Goal: Information Seeking & Learning: Learn about a topic

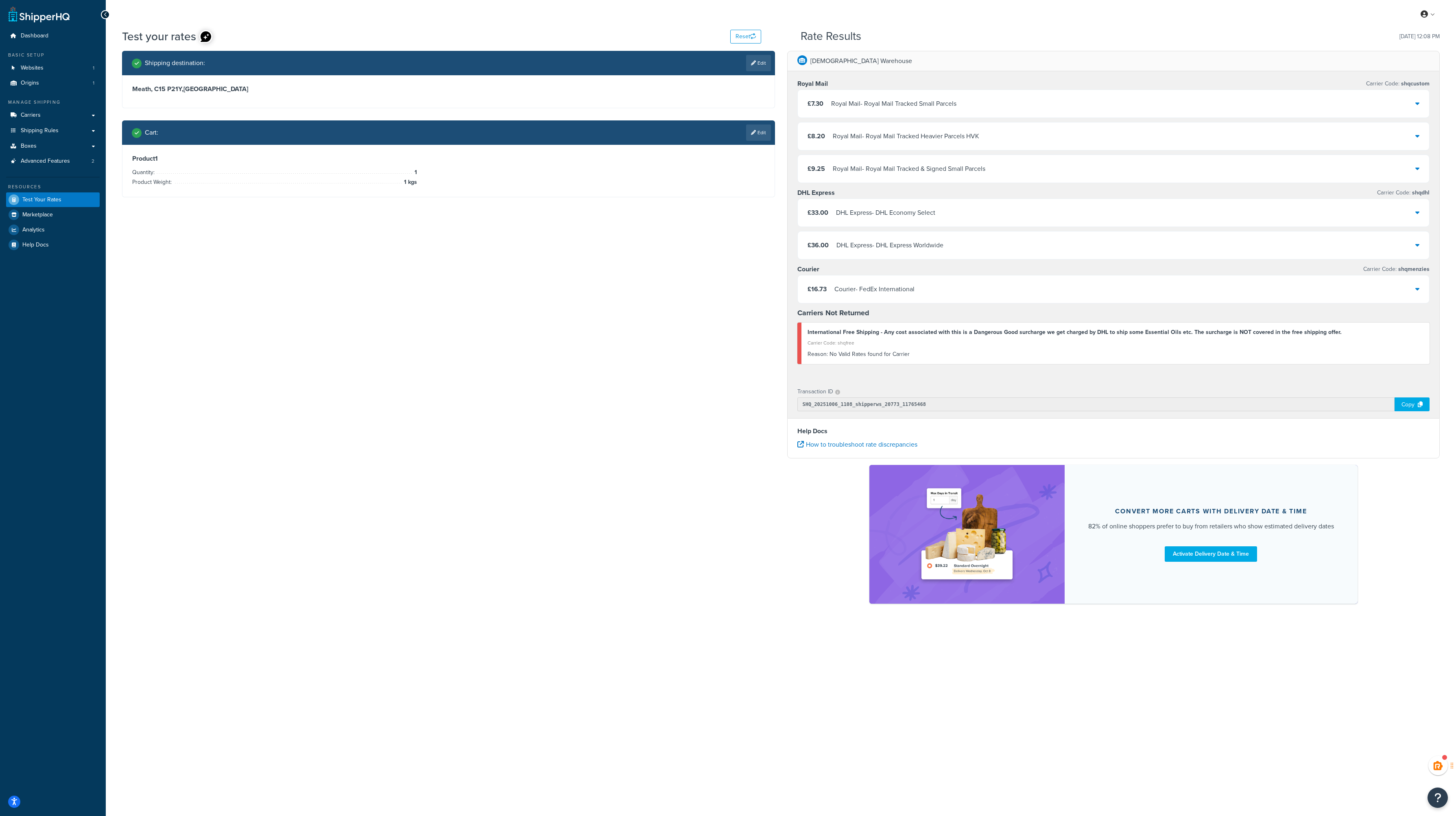
click at [38, 18] on link at bounding box center [39, 14] width 61 height 16
click at [37, 36] on span "Dashboard" at bounding box center [34, 36] width 28 height 7
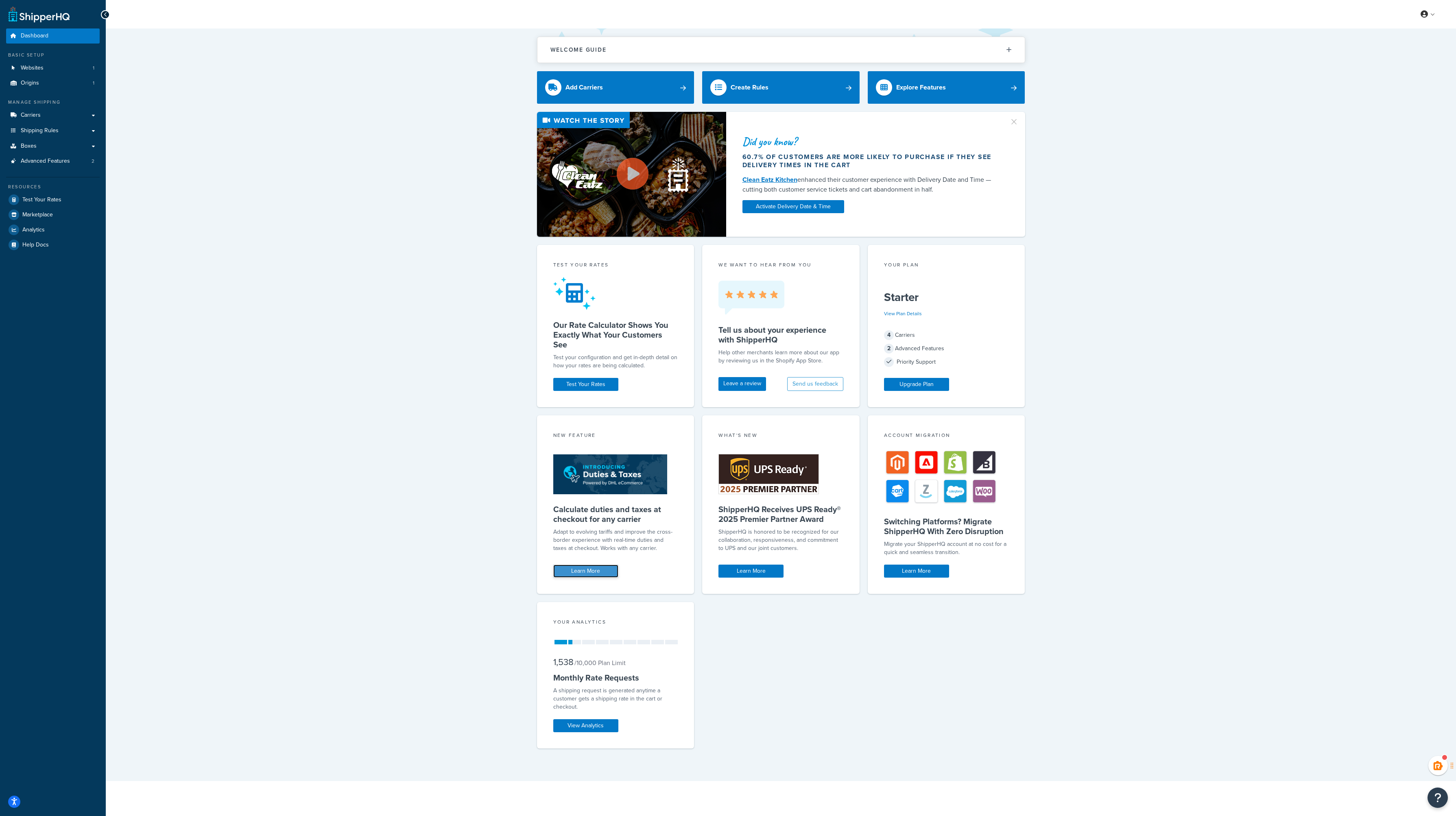
click at [590, 574] on link "Learn More" at bounding box center [586, 571] width 65 height 13
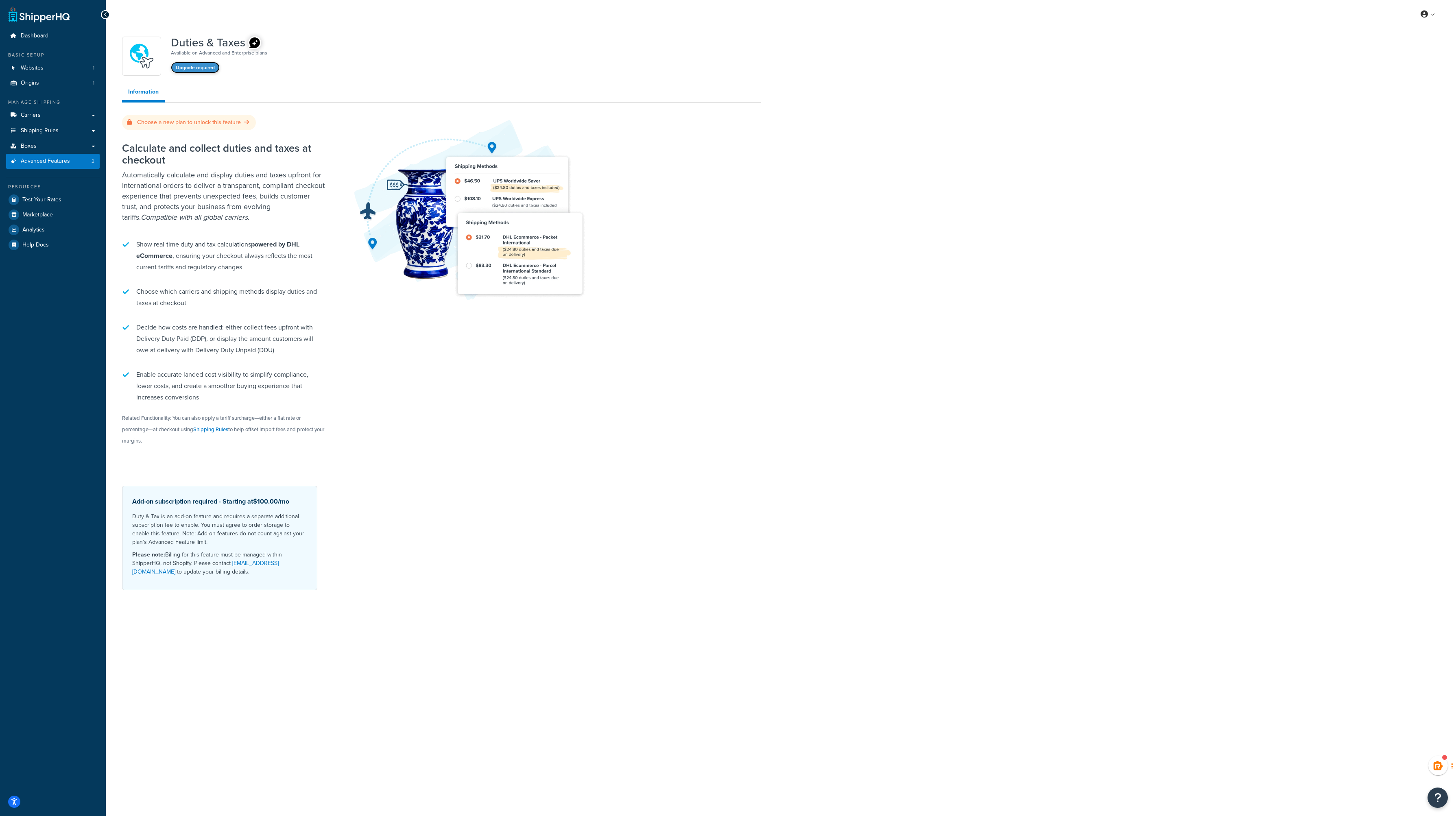
click at [192, 70] on button "Upgrade required" at bounding box center [195, 67] width 49 height 11
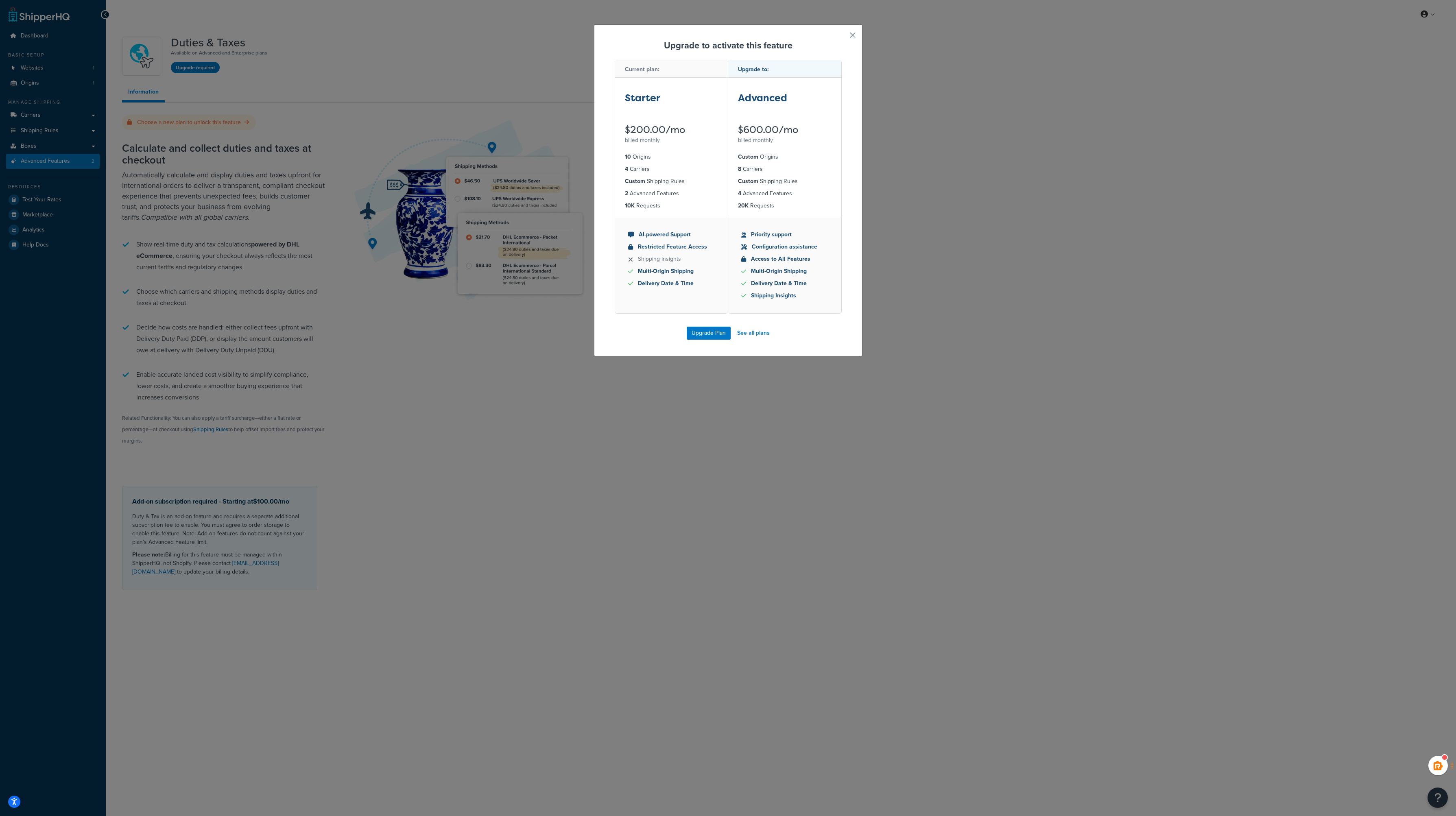
click at [842, 37] on button "button" at bounding box center [841, 38] width 2 height 2
